Goal: Transaction & Acquisition: Subscribe to service/newsletter

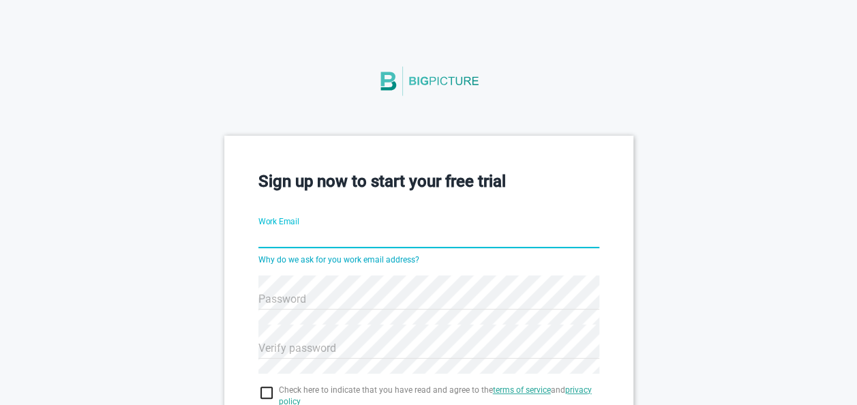
drag, startPoint x: 0, startPoint y: 0, endPoint x: 281, endPoint y: 237, distance: 367.7
click at [281, 237] on input "Work Email" at bounding box center [428, 238] width 341 height 49
type input "[PERSON_NAME][EMAIL_ADDRESS][DOMAIN_NAME]"
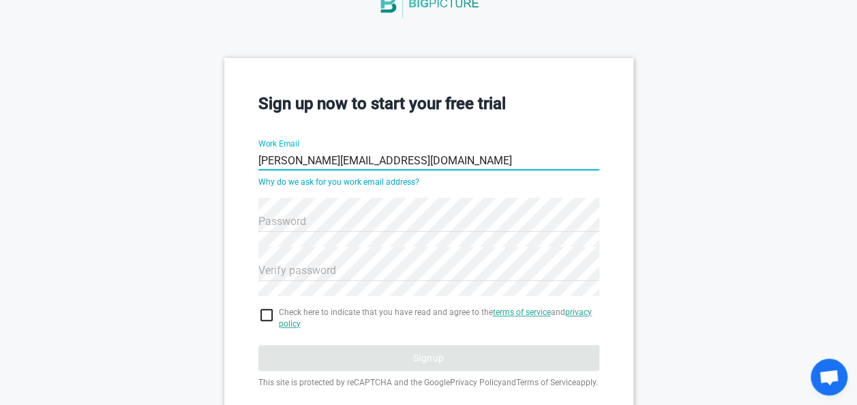
scroll to position [148, 0]
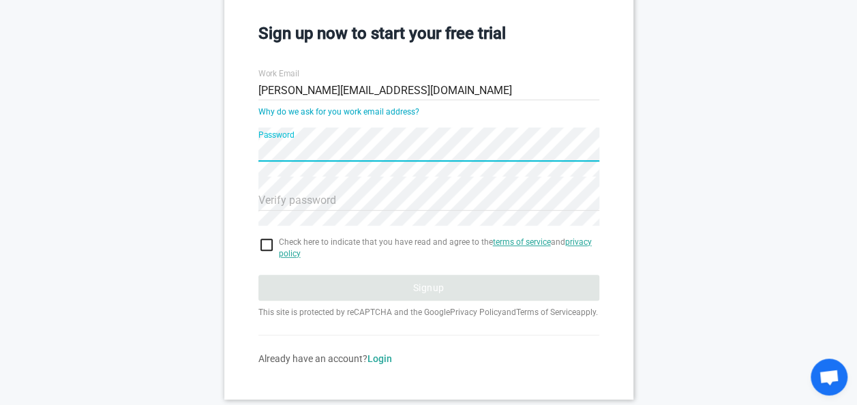
click at [254, 151] on div "Sign up now to start your free trial Work Email [PERSON_NAME][EMAIL_ADDRESS][DO…" at bounding box center [428, 193] width 409 height 411
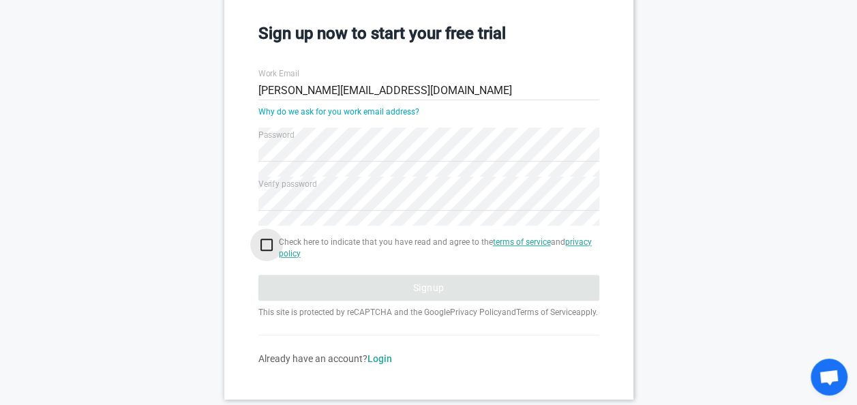
click at [269, 246] on input "checkbox" at bounding box center [428, 245] width 341 height 16
checkbox input "true"
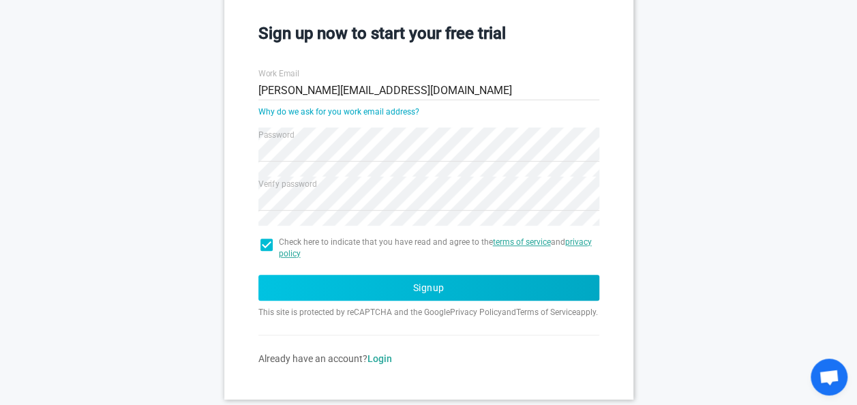
click at [421, 288] on button "Signup" at bounding box center [428, 288] width 341 height 26
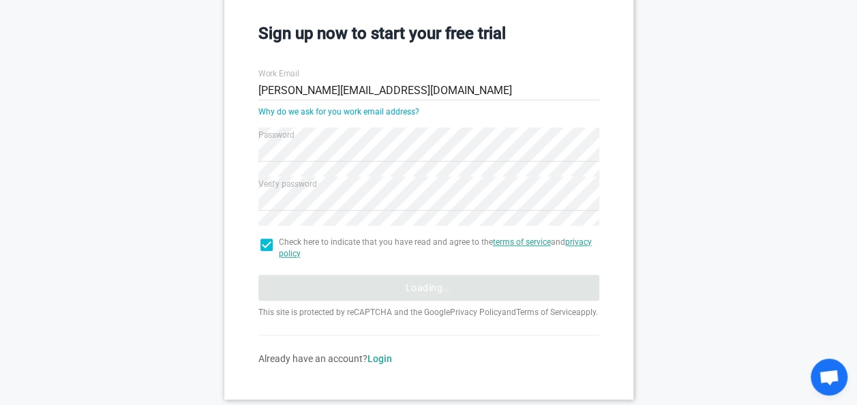
scroll to position [56, 0]
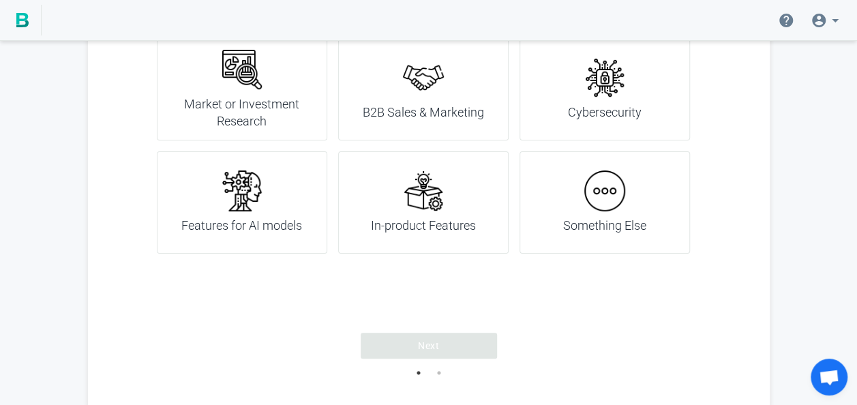
scroll to position [68, 0]
click at [438, 372] on button "2" at bounding box center [439, 372] width 14 height 14
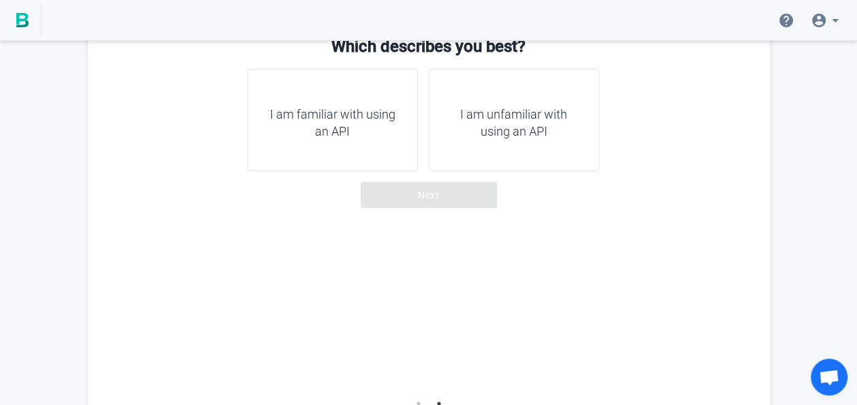
scroll to position [0, 0]
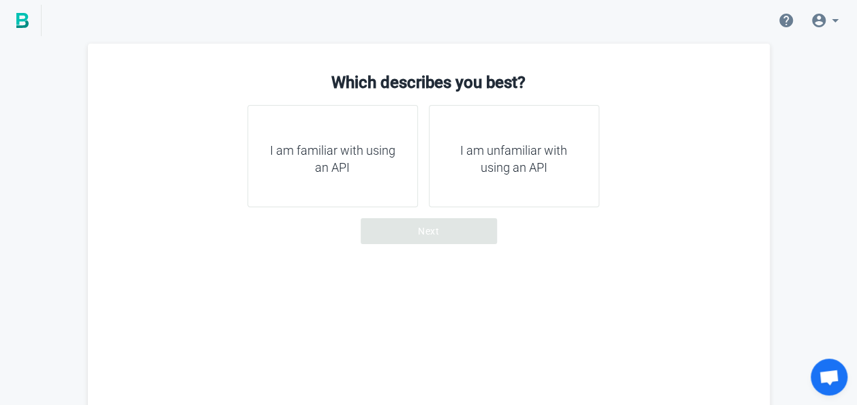
click at [503, 153] on h4 "I am unfamiliar with using an API" at bounding box center [514, 159] width 136 height 35
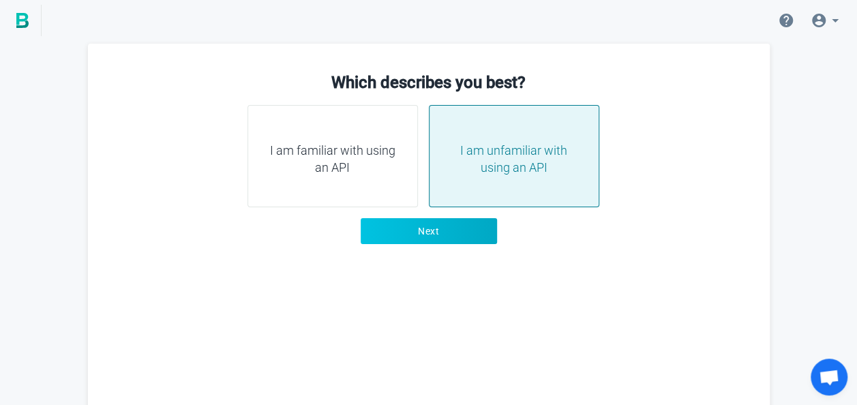
click at [420, 237] on span "Next" at bounding box center [428, 231] width 21 height 14
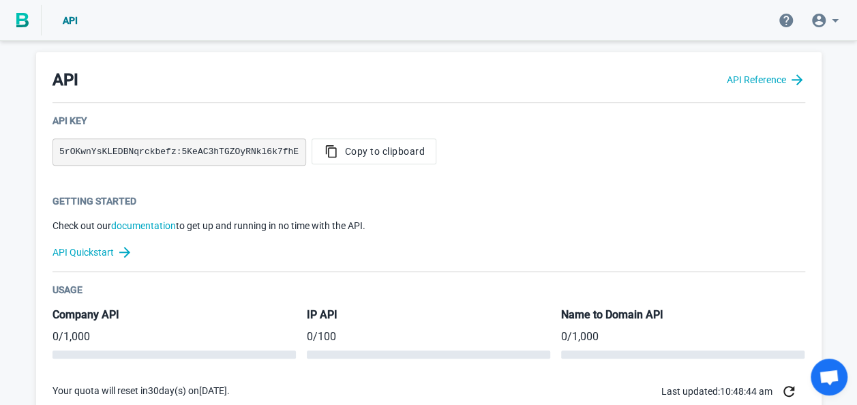
scroll to position [286, 0]
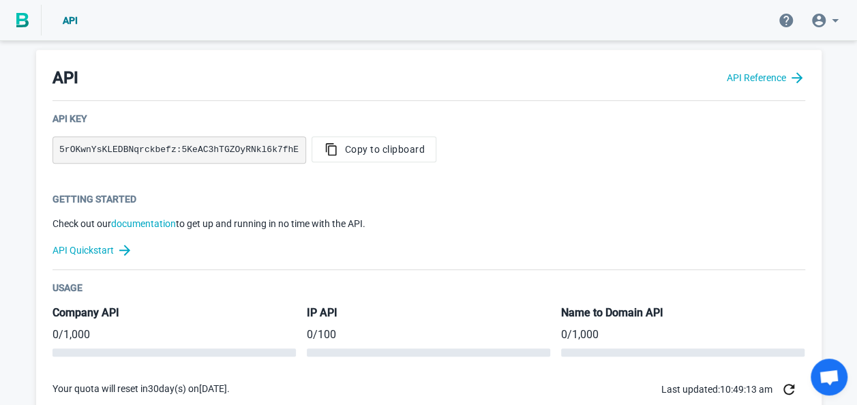
click at [23, 15] on img at bounding box center [22, 20] width 12 height 15
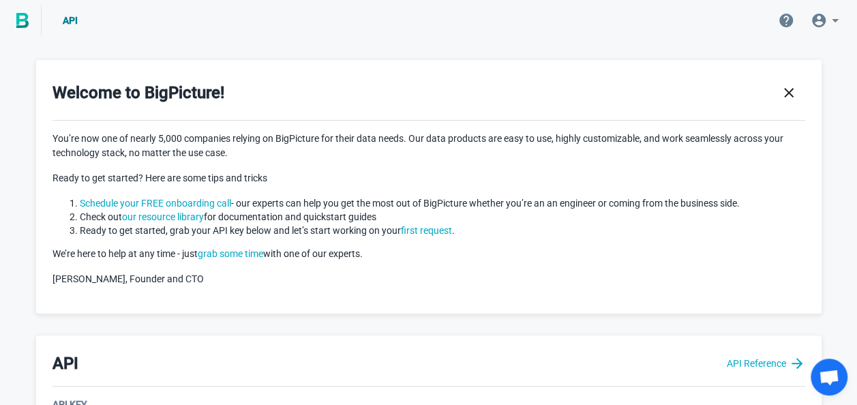
click at [26, 27] on img at bounding box center [22, 20] width 12 height 15
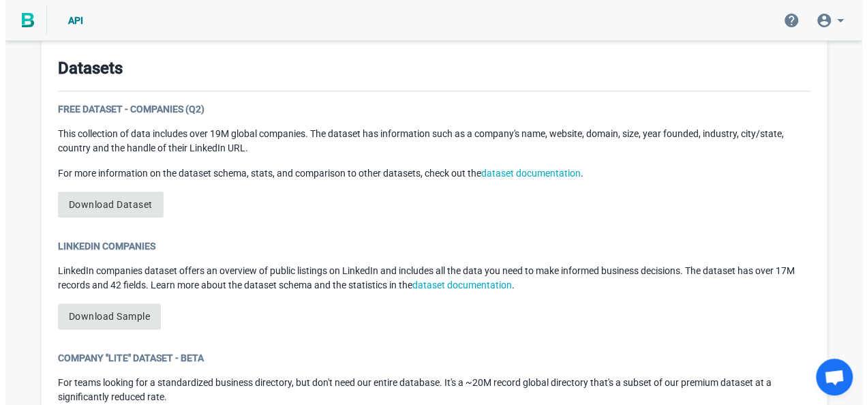
scroll to position [709, 0]
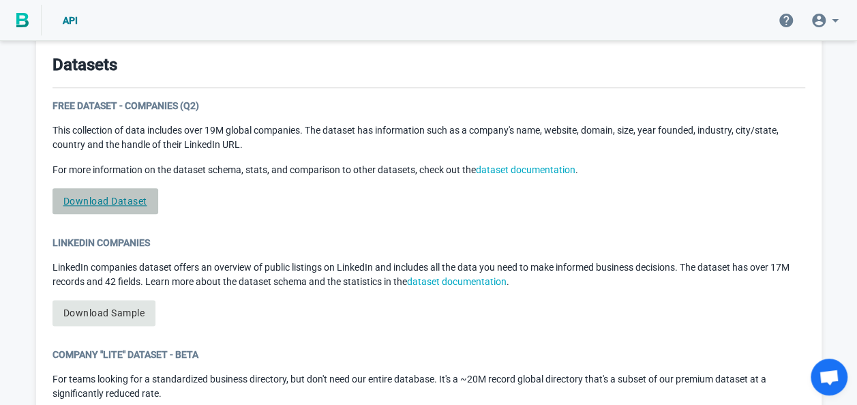
click at [131, 200] on link "Download Dataset" at bounding box center [106, 201] width 106 height 26
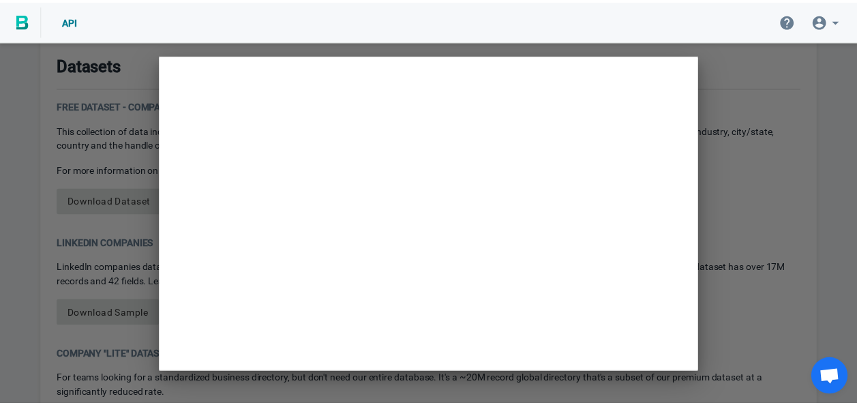
scroll to position [0, 0]
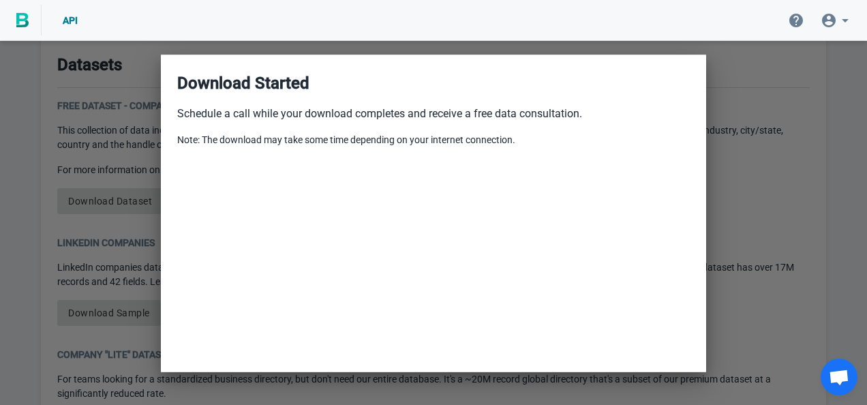
click at [842, 141] on div at bounding box center [433, 202] width 867 height 405
